Goal: Information Seeking & Learning: Learn about a topic

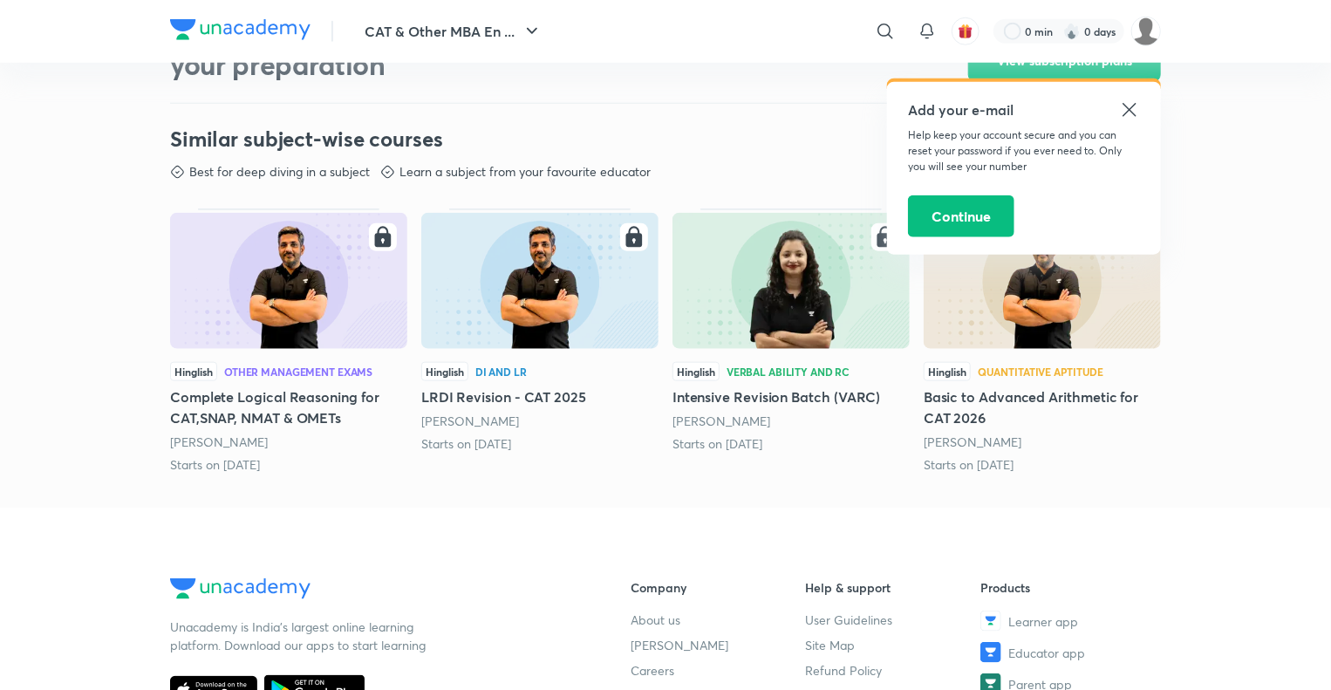
scroll to position [850, 0]
click at [1131, 107] on icon at bounding box center [1128, 109] width 13 height 13
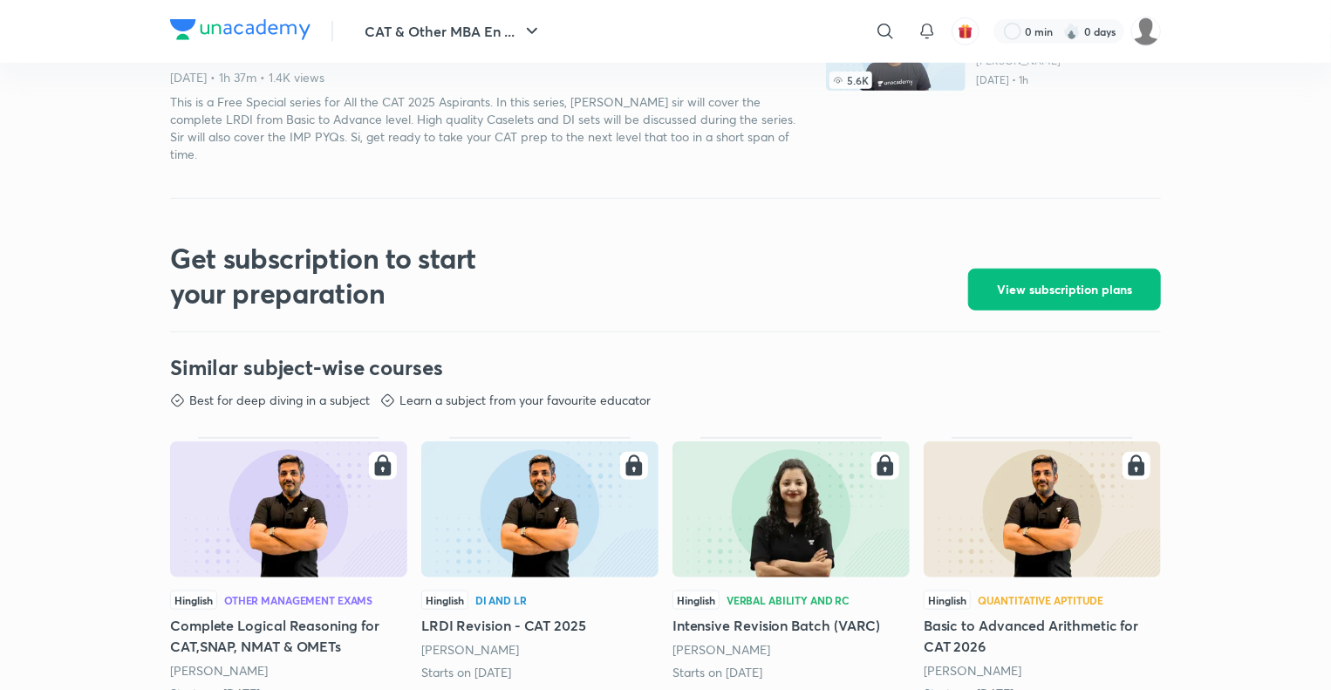
scroll to position [0, 0]
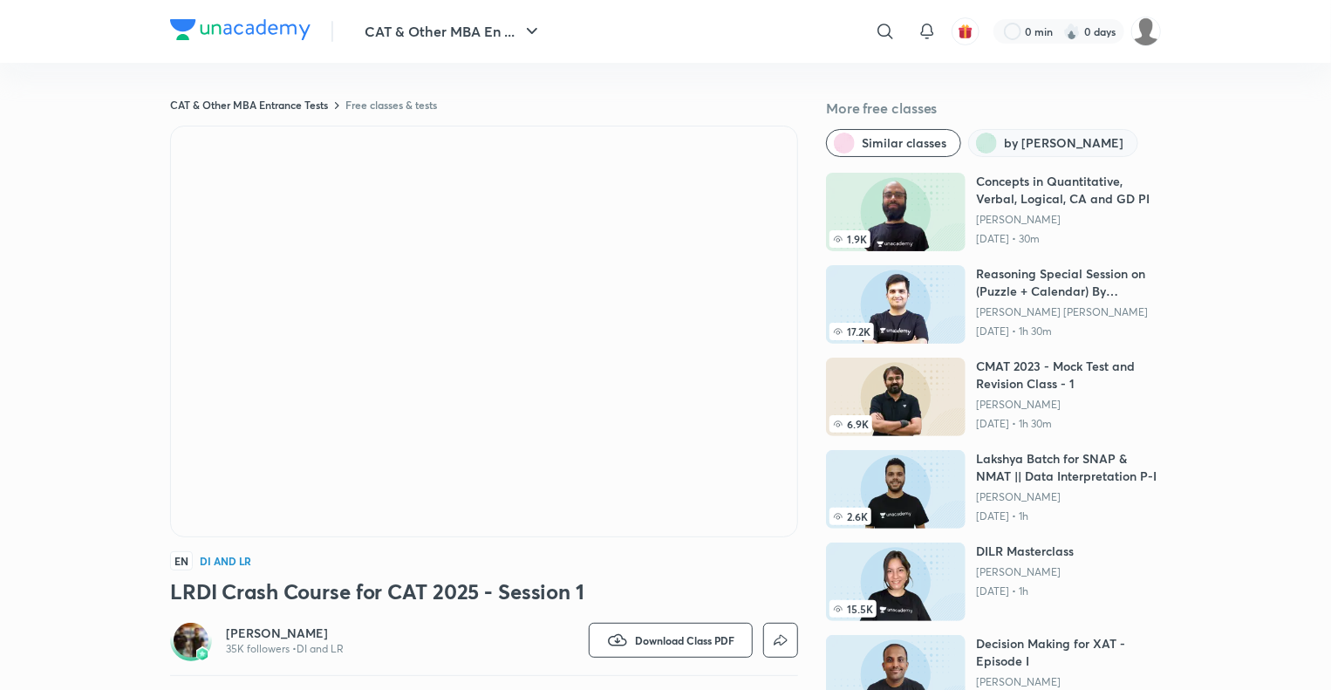
click at [1077, 139] on span "by [PERSON_NAME]" at bounding box center [1063, 142] width 119 height 17
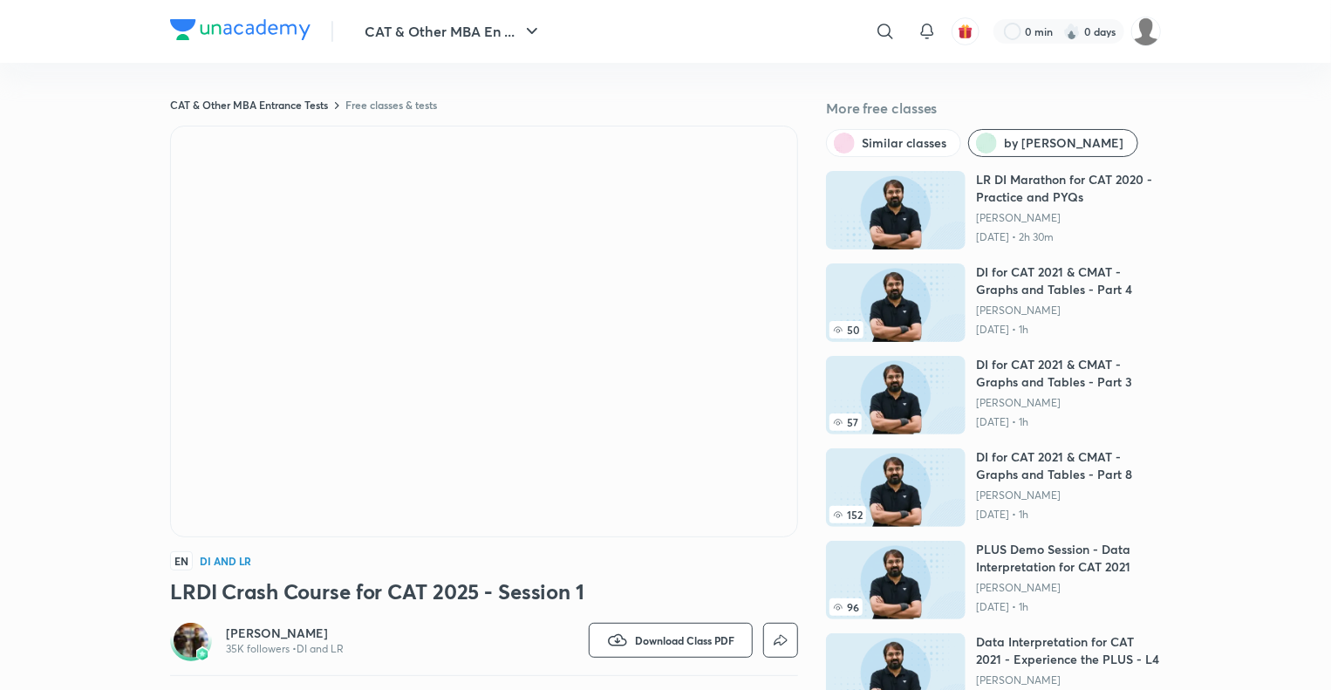
click at [271, 621] on div "Ronakkumar Shah 35K followers • DI and LR" at bounding box center [327, 640] width 314 height 42
click at [219, 648] on div "Ronakkumar Shah 35K followers • DI and LR" at bounding box center [327, 640] width 314 height 42
click at [202, 632] on img at bounding box center [191, 640] width 35 height 35
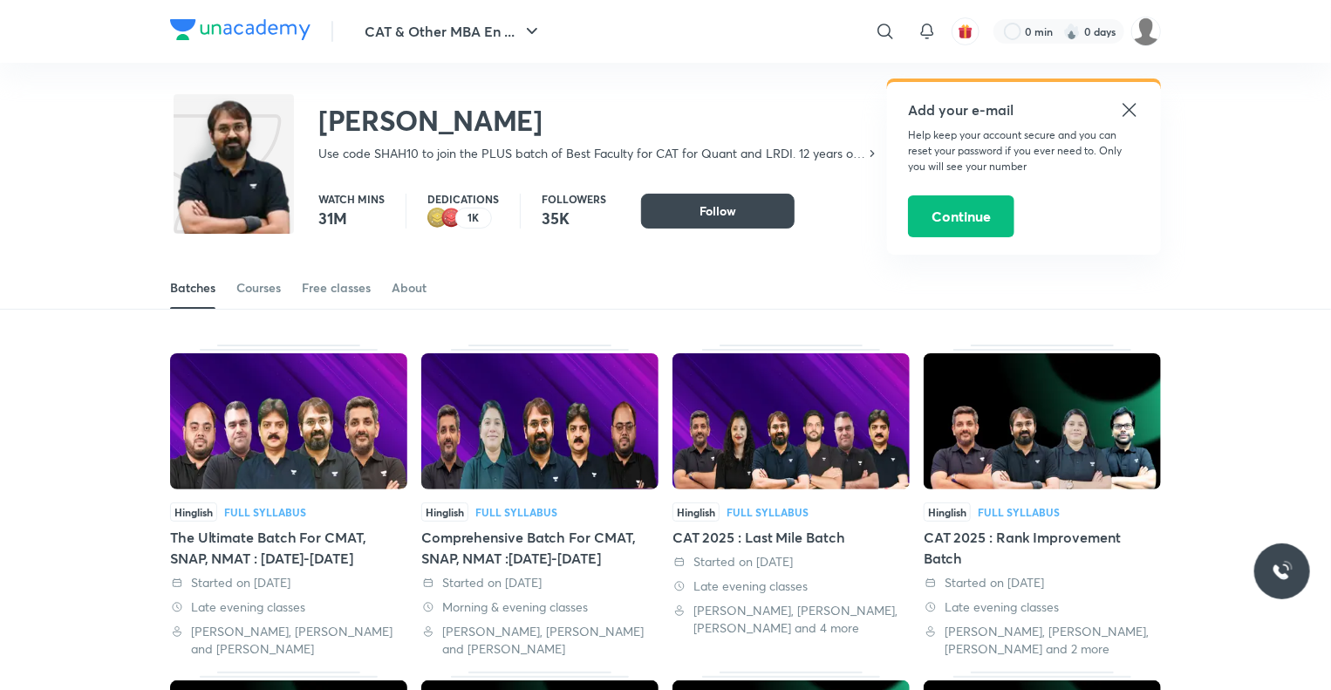
click at [1130, 105] on icon at bounding box center [1129, 109] width 21 height 21
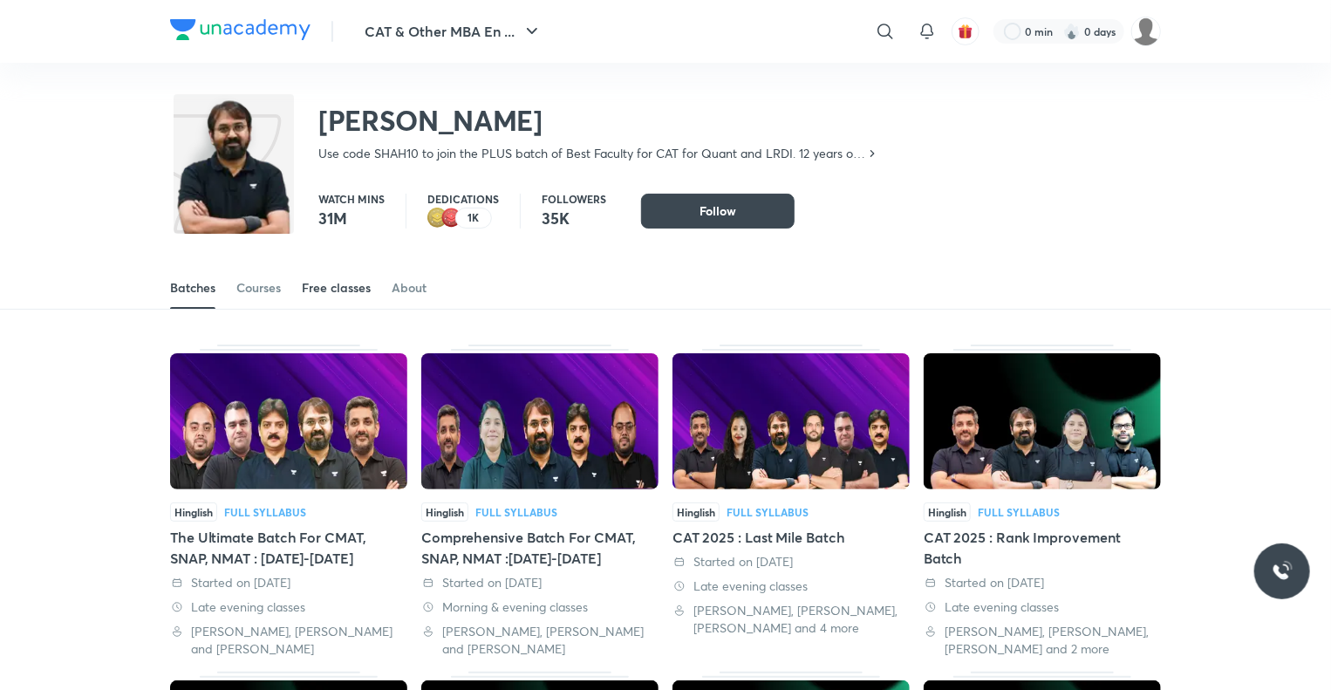
click at [366, 284] on div "Free classes" at bounding box center [336, 287] width 69 height 17
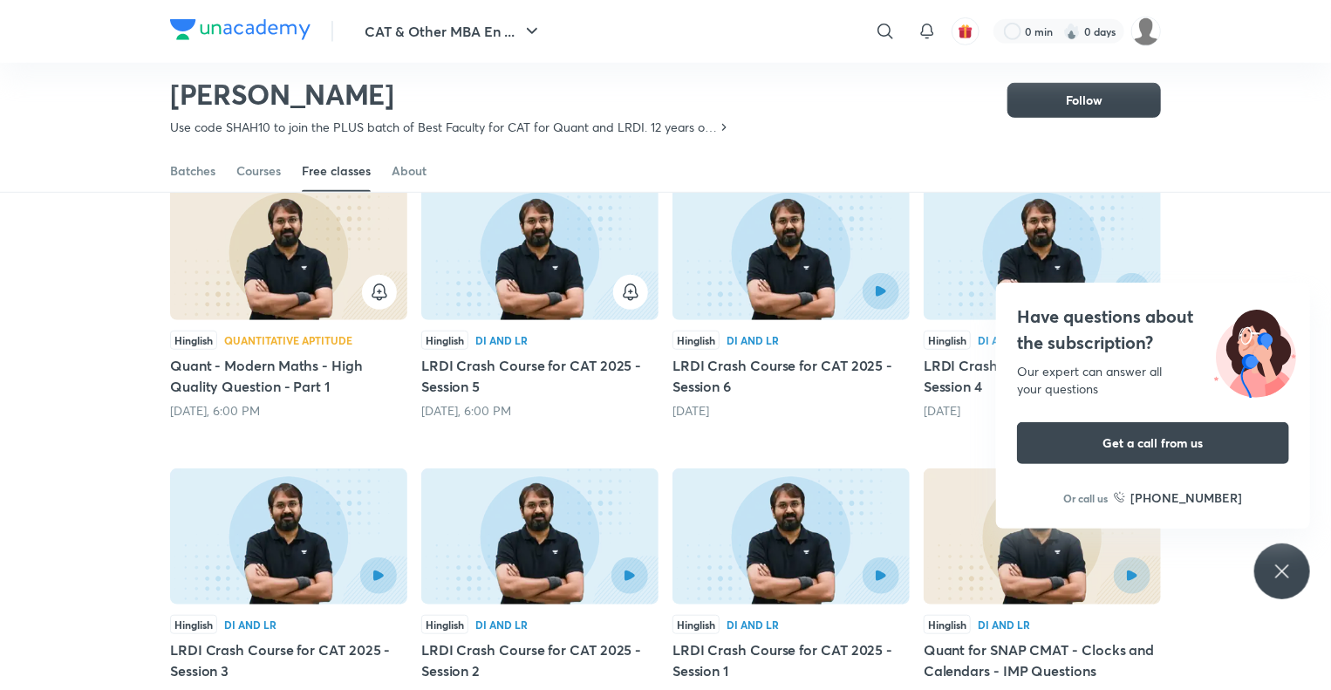
scroll to position [449, 0]
click at [1301, 571] on div "Have questions about the subscription? Our expert can answer all your questions…" at bounding box center [1282, 571] width 56 height 56
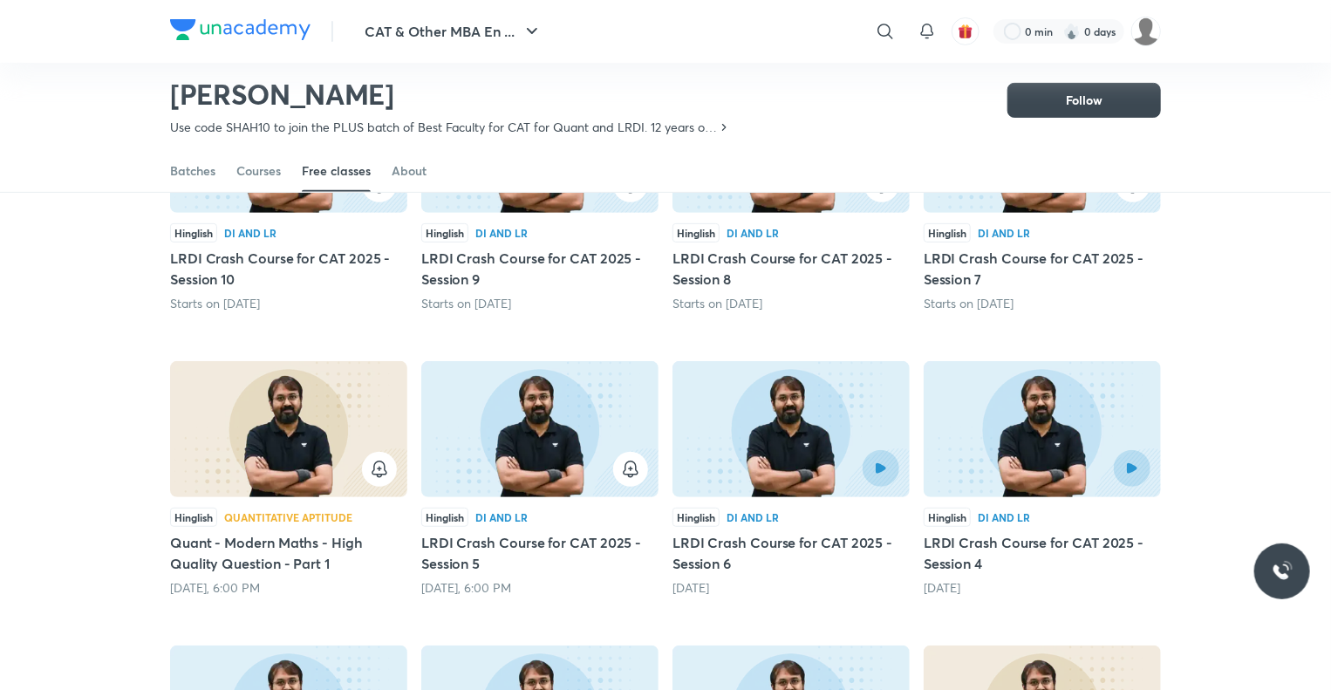
scroll to position [283, 0]
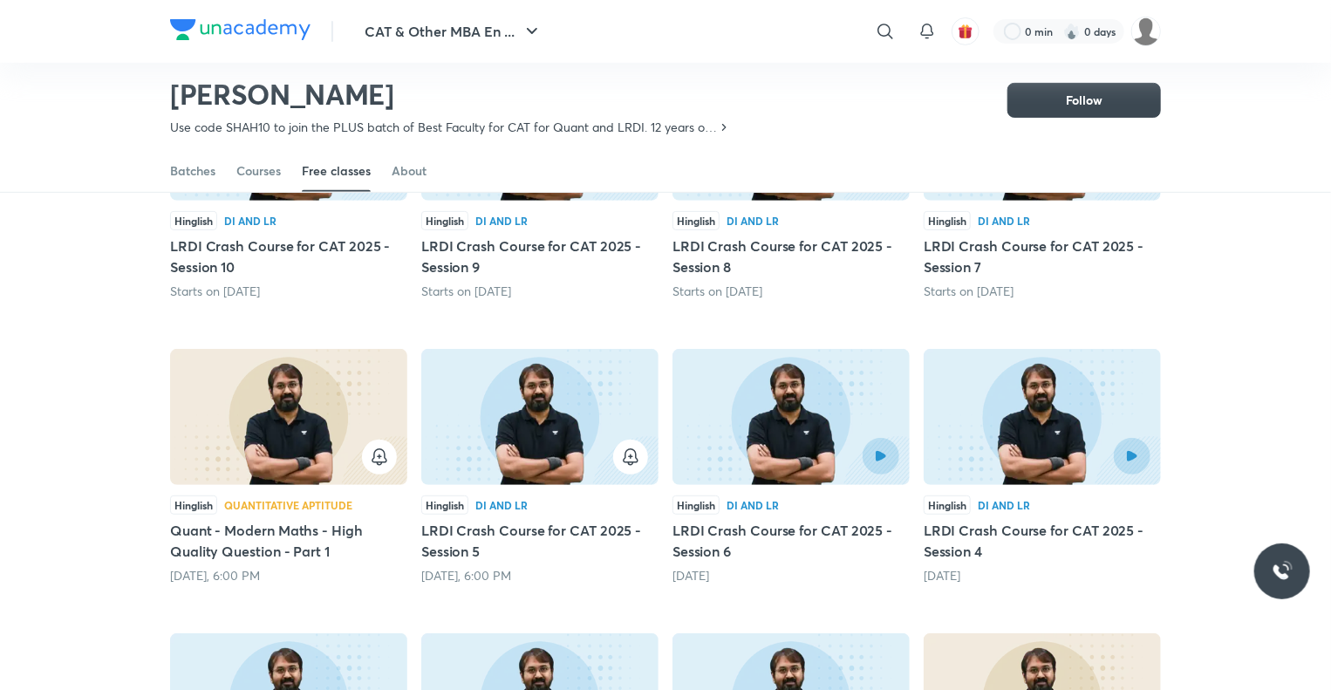
click at [771, 455] on div at bounding box center [791, 456] width 216 height 37
click at [867, 452] on button "button" at bounding box center [881, 456] width 40 height 40
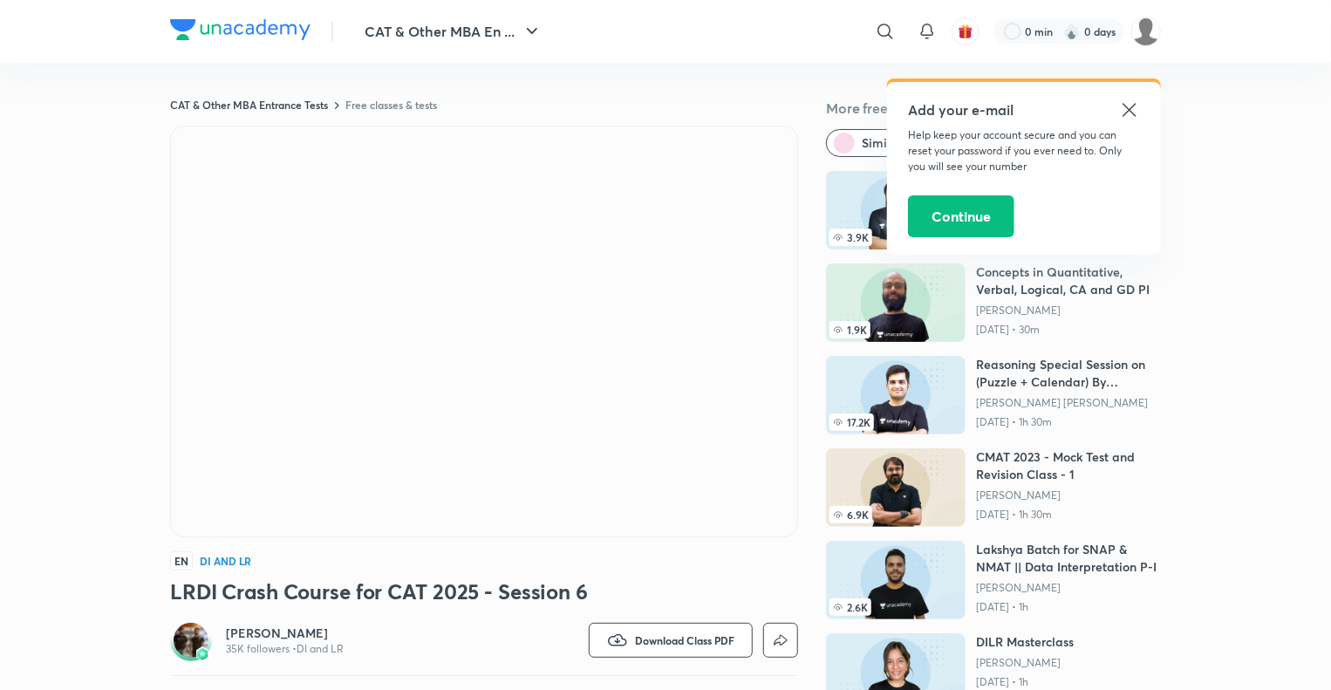
click at [1130, 111] on icon at bounding box center [1128, 109] width 13 height 13
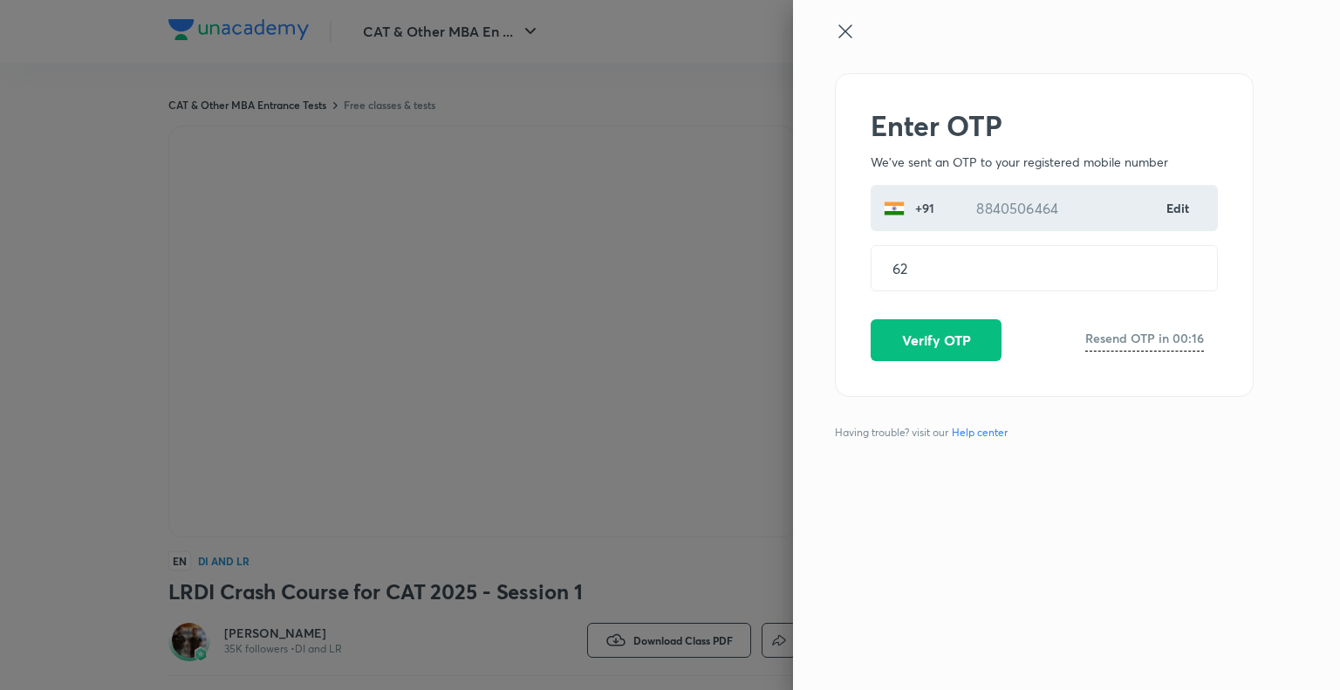
drag, startPoint x: 0, startPoint y: 0, endPoint x: 747, endPoint y: 328, distance: 815.4
click at [747, 328] on div at bounding box center [670, 345] width 1340 height 690
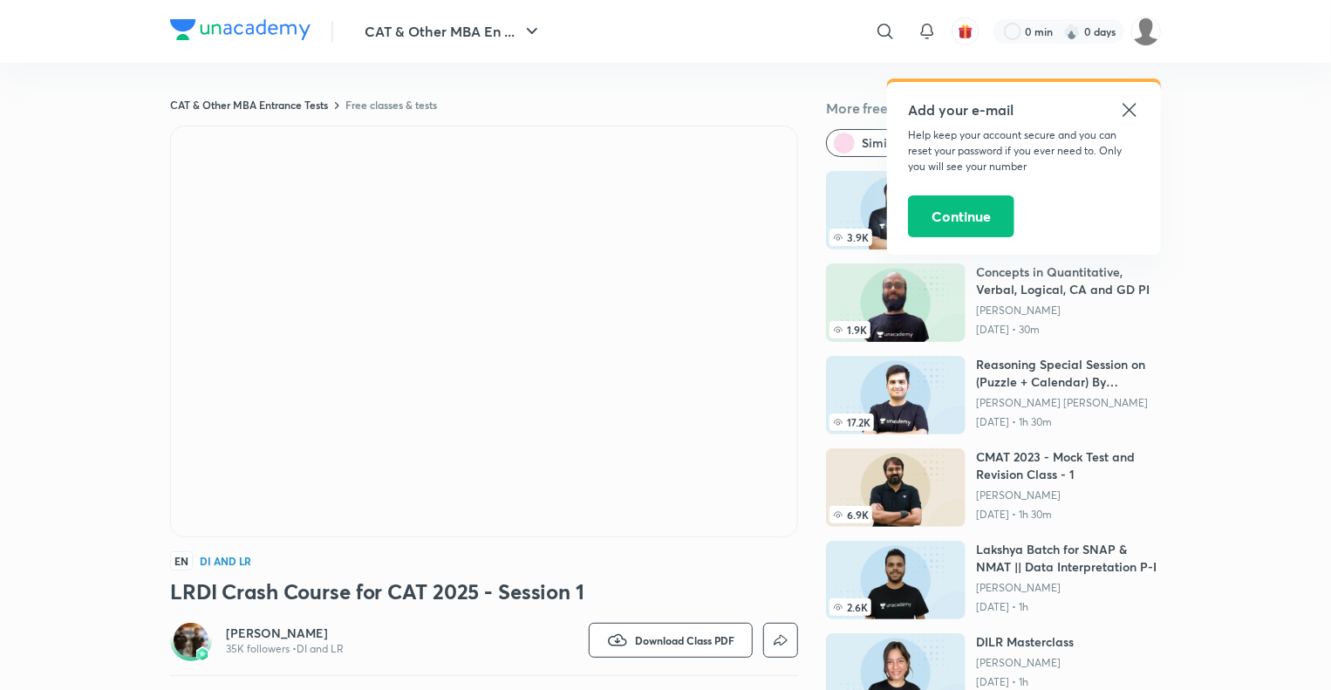
click at [1128, 113] on icon at bounding box center [1129, 109] width 21 height 21
click at [1130, 114] on icon at bounding box center [1129, 109] width 21 height 21
click at [1130, 108] on icon at bounding box center [1128, 109] width 13 height 13
click at [1132, 113] on icon at bounding box center [1128, 109] width 13 height 13
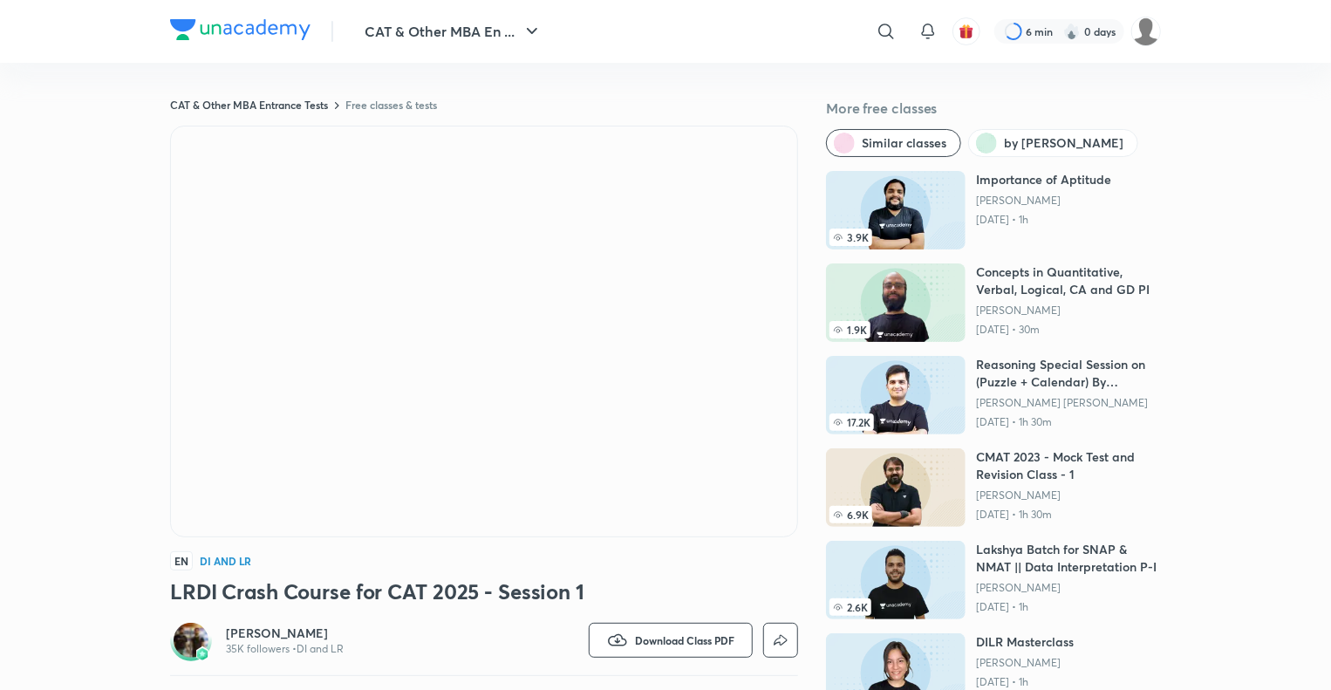
click at [1074, 156] on button "by [PERSON_NAME]" at bounding box center [1053, 143] width 170 height 28
